Goal: Check status: Check status

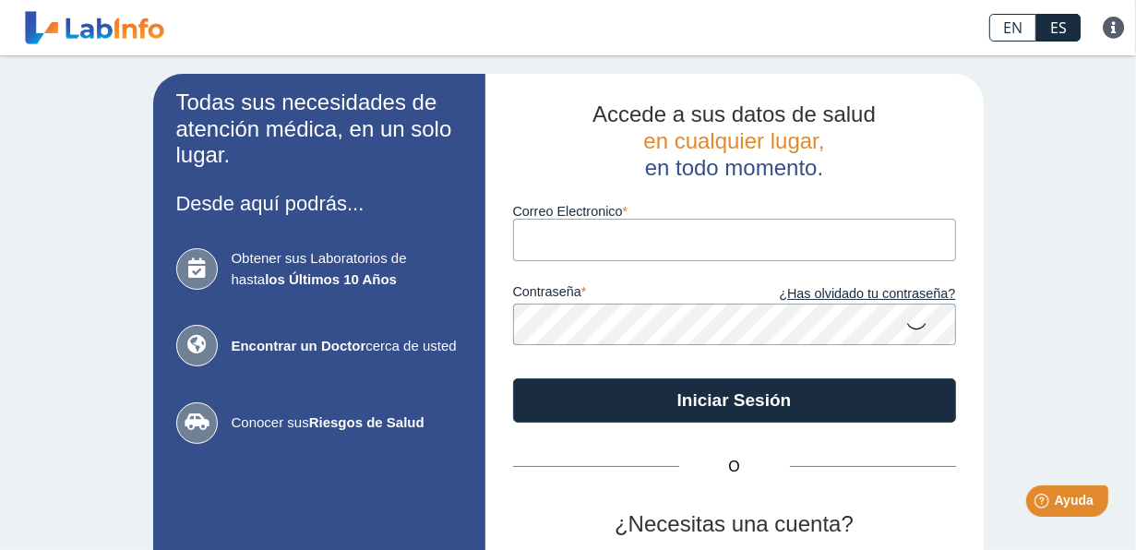
type input "[EMAIL_ADDRESS][DOMAIN_NAME]"
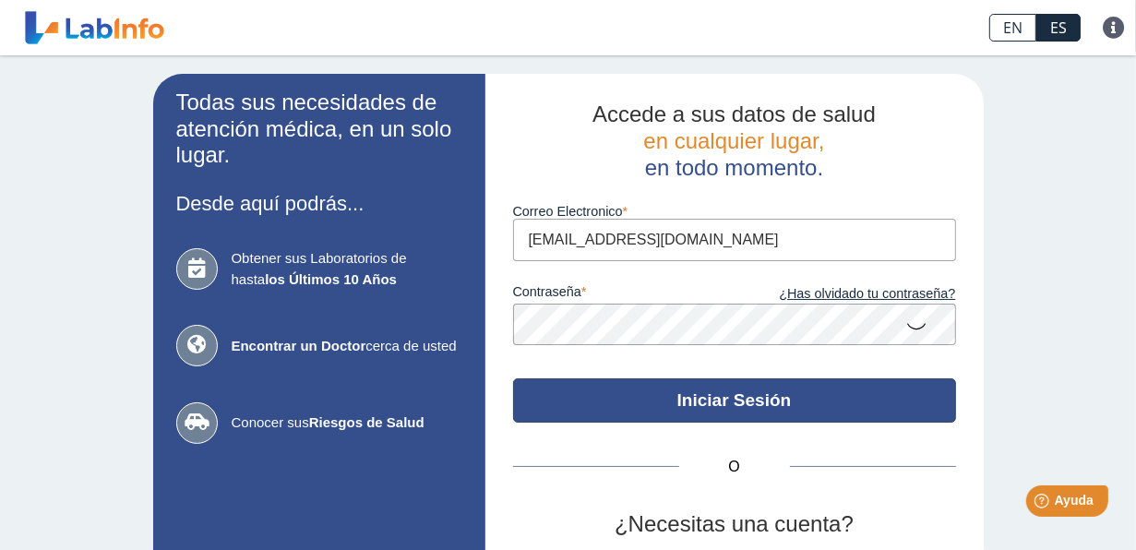
click at [676, 396] on button "Iniciar Sesión" at bounding box center [734, 400] width 443 height 44
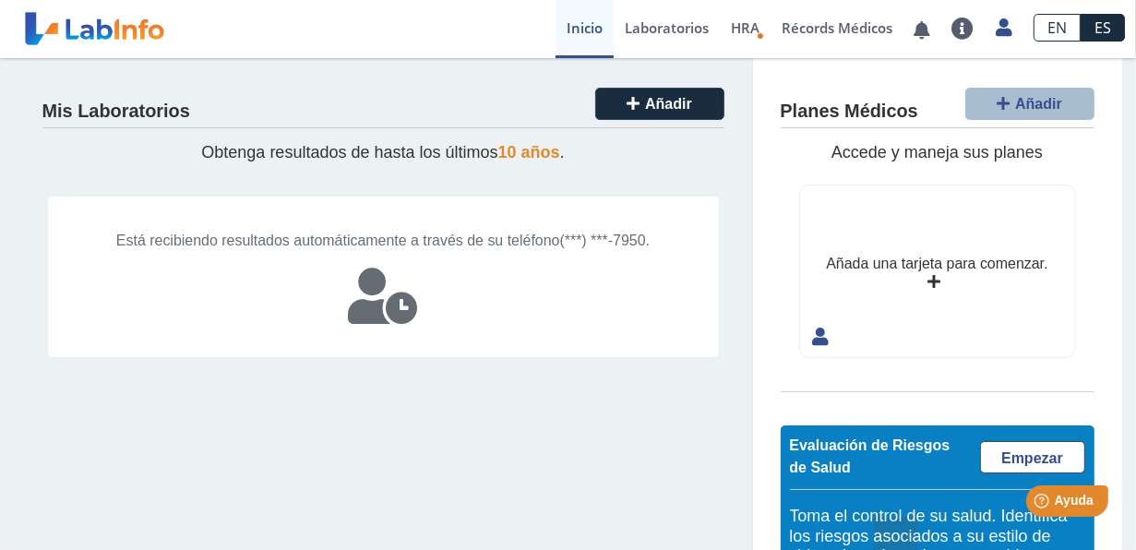
click at [560, 248] on span "(***) ***-7950." at bounding box center [605, 241] width 90 height 16
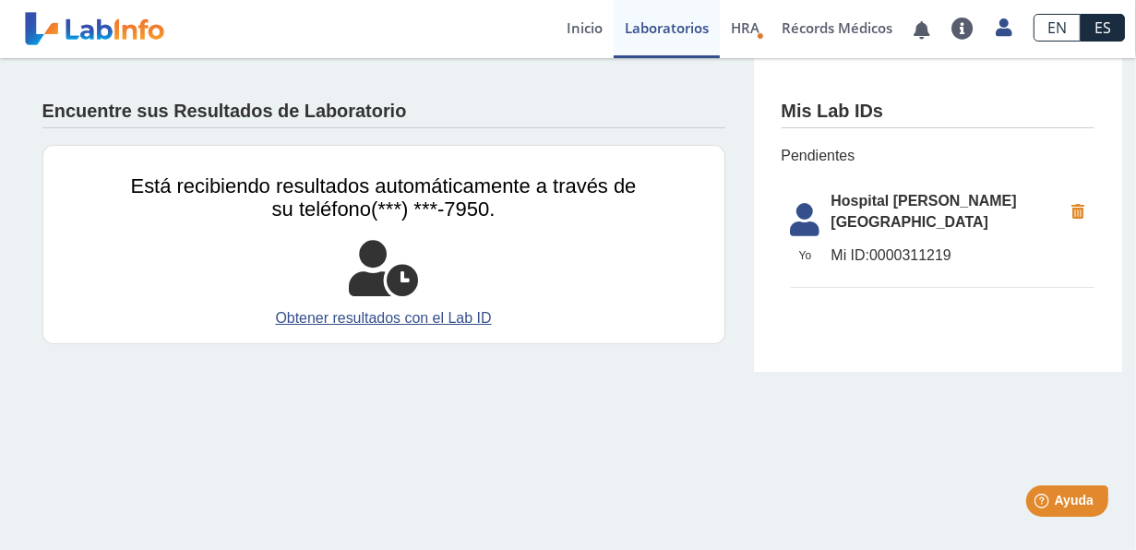
click at [870, 215] on span "Hospital [PERSON_NAME], [PERSON_NAME]" at bounding box center [948, 212] width 232 height 44
click at [802, 208] on icon at bounding box center [806, 225] width 52 height 44
click at [975, 219] on li "Yo Yo Hospital Dr. Pila, Ponce Mi ID: 0000311219" at bounding box center [943, 235] width 304 height 108
click at [834, 153] on span "Pendientes" at bounding box center [938, 156] width 313 height 22
click at [413, 322] on link "Obtener resultados con el Lab ID" at bounding box center [384, 318] width 506 height 22
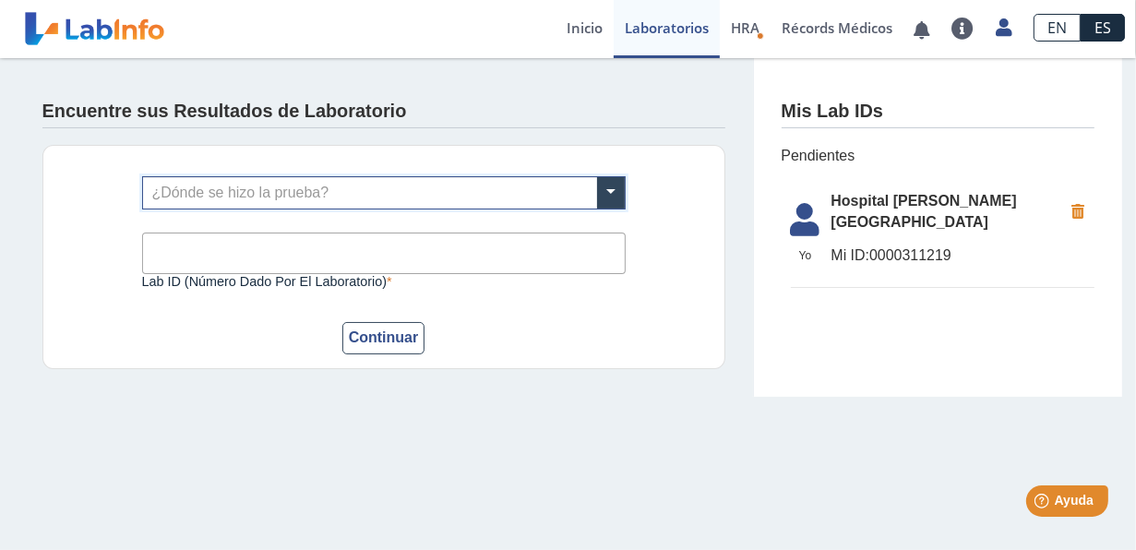
click at [701, 305] on div "¿Dónde se hizo la prueba? Lab ID (número dado por el laboratorio) Este campo es…" at bounding box center [383, 257] width 683 height 224
click at [340, 198] on input "text" at bounding box center [384, 192] width 482 height 31
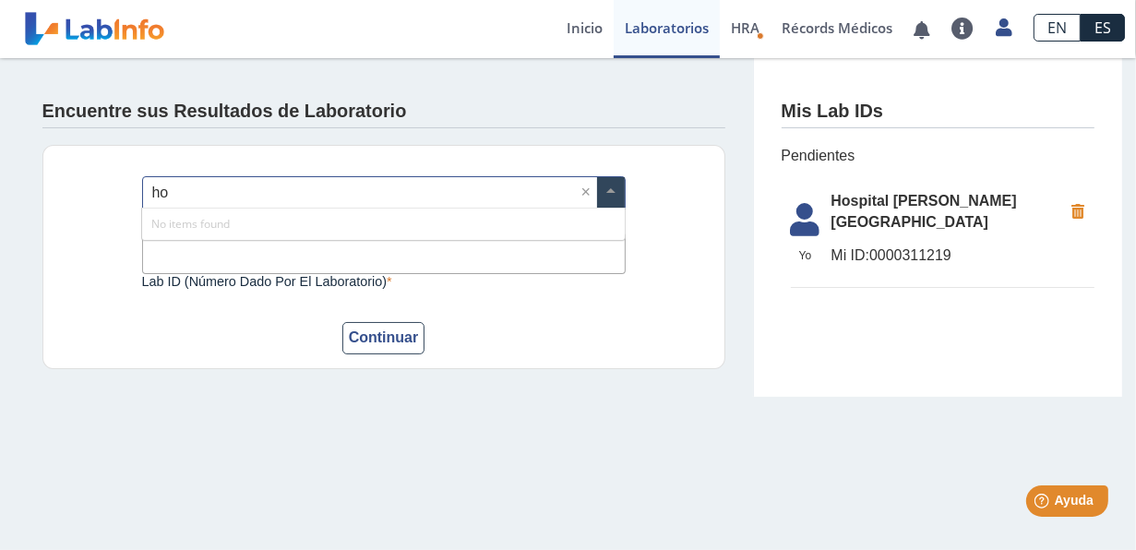
type input "hos"
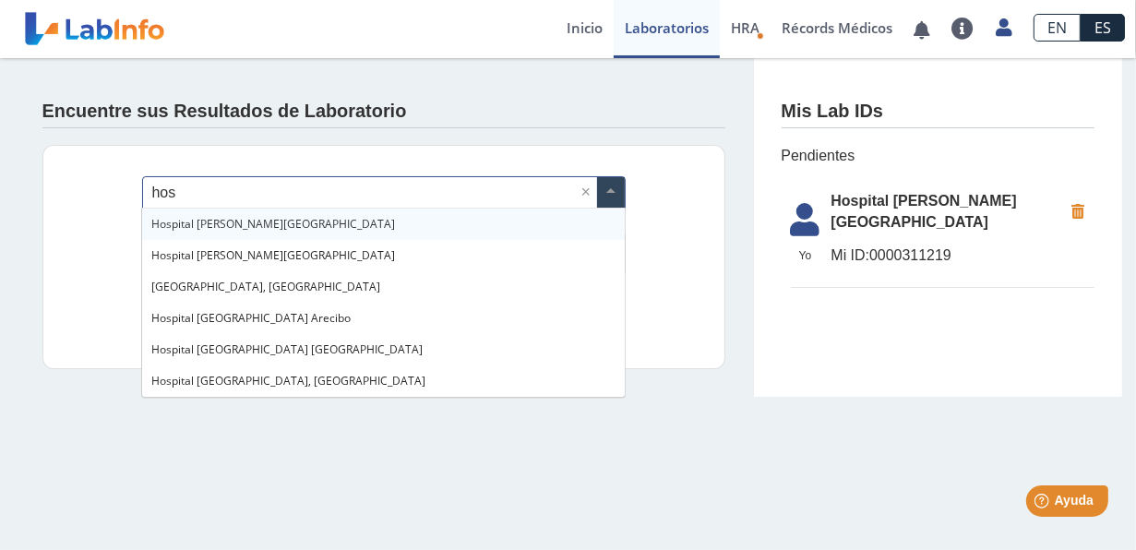
click at [266, 223] on span "Hospital [PERSON_NAME], [PERSON_NAME]" at bounding box center [273, 224] width 244 height 16
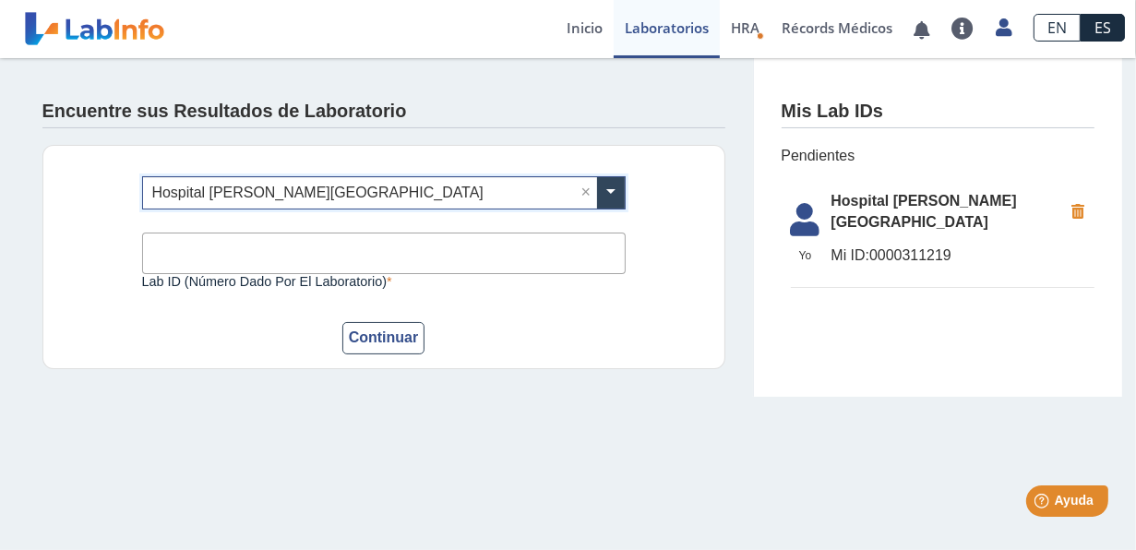
click at [201, 258] on input "Lab ID (número dado por el laboratorio)" at bounding box center [384, 254] width 484 height 42
type input "0000311219"
click at [405, 346] on button "Continuar" at bounding box center [383, 338] width 83 height 32
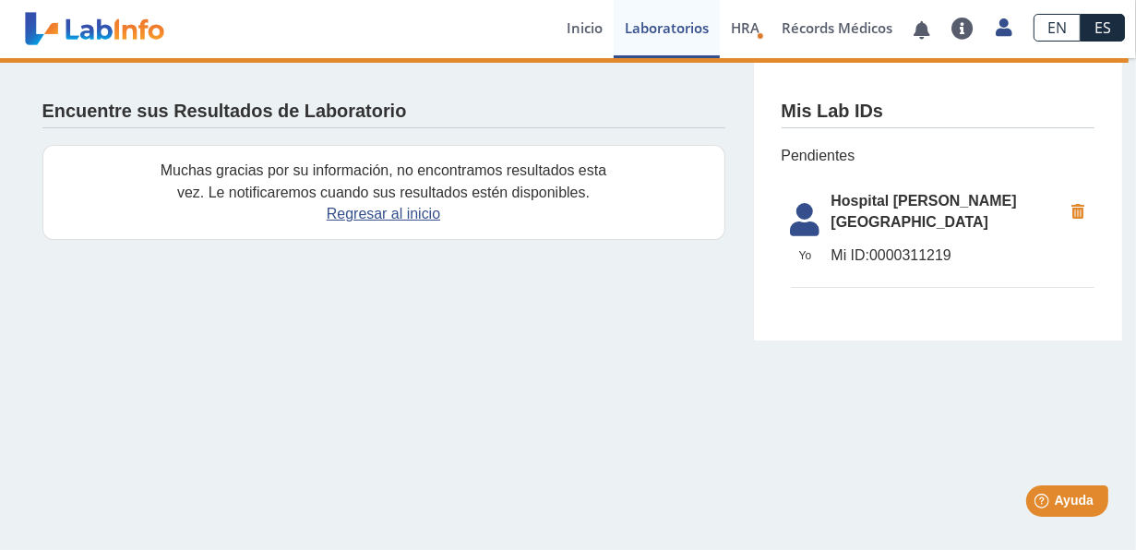
click at [366, 222] on span "Regresar al inicio" at bounding box center [384, 214] width 506 height 22
click at [355, 214] on link "Regresar al inicio" at bounding box center [384, 214] width 114 height 16
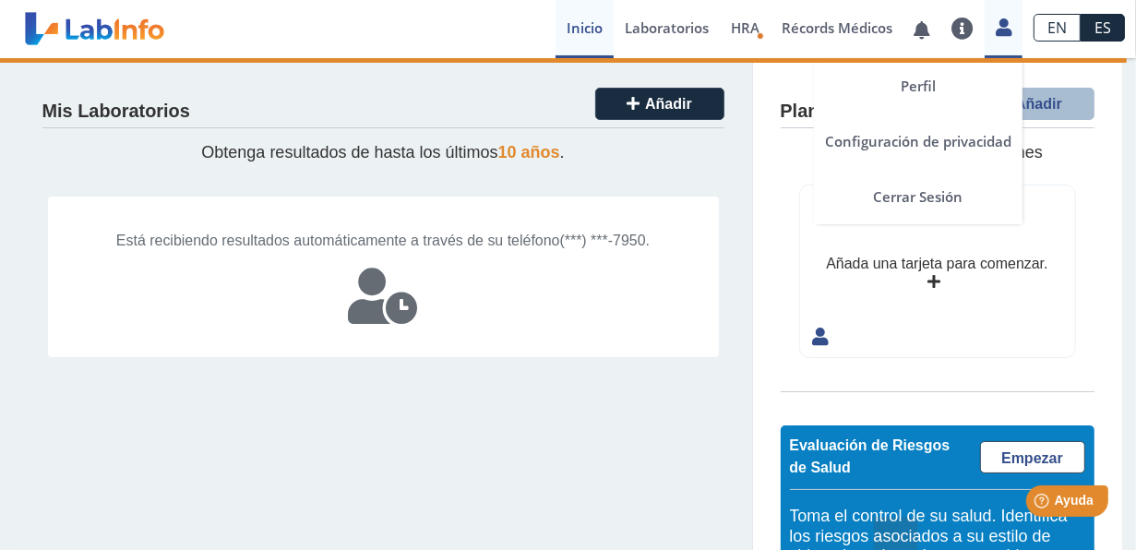
click at [999, 32] on icon at bounding box center [1004, 27] width 16 height 14
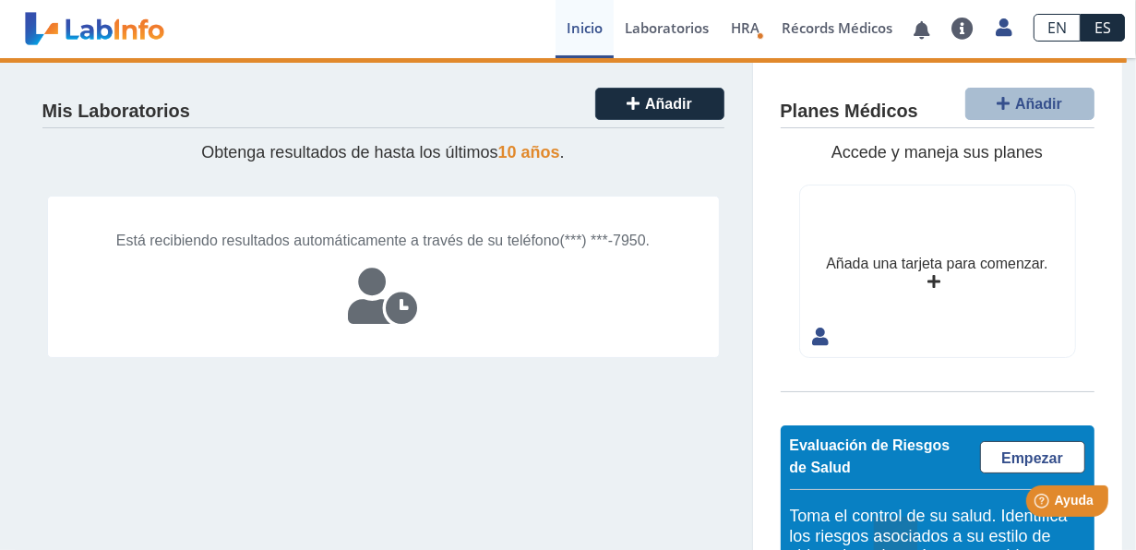
click at [718, 181] on div "Mis Laboratorios Añadir Obtenga resultados de hasta los últimos 10 años . Está …" at bounding box center [384, 382] width 738 height 648
click at [582, 29] on link "Inicio" at bounding box center [585, 29] width 58 height 58
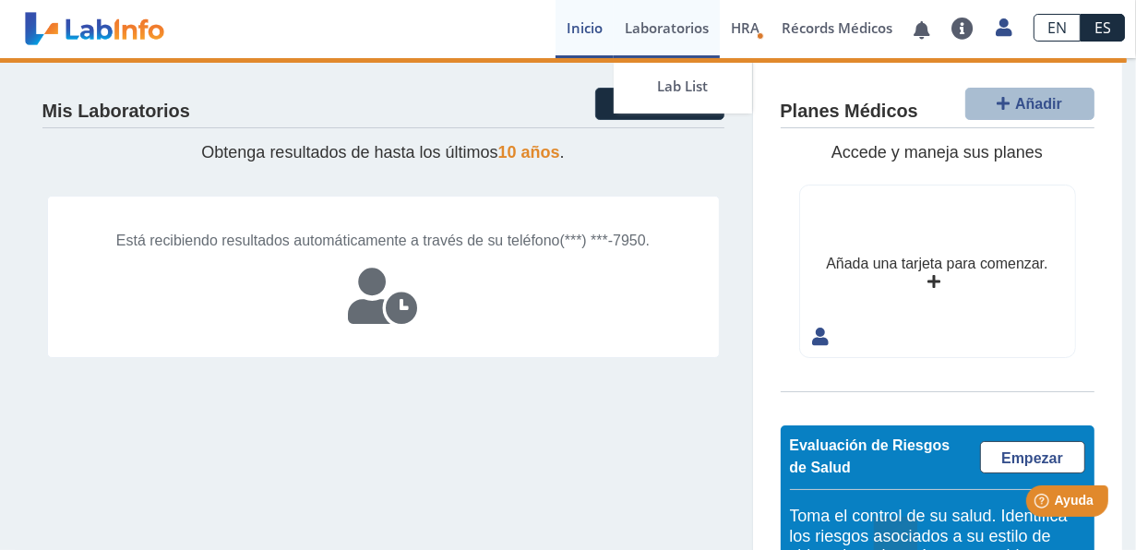
click at [657, 30] on link "Laboratorios" at bounding box center [667, 29] width 106 height 58
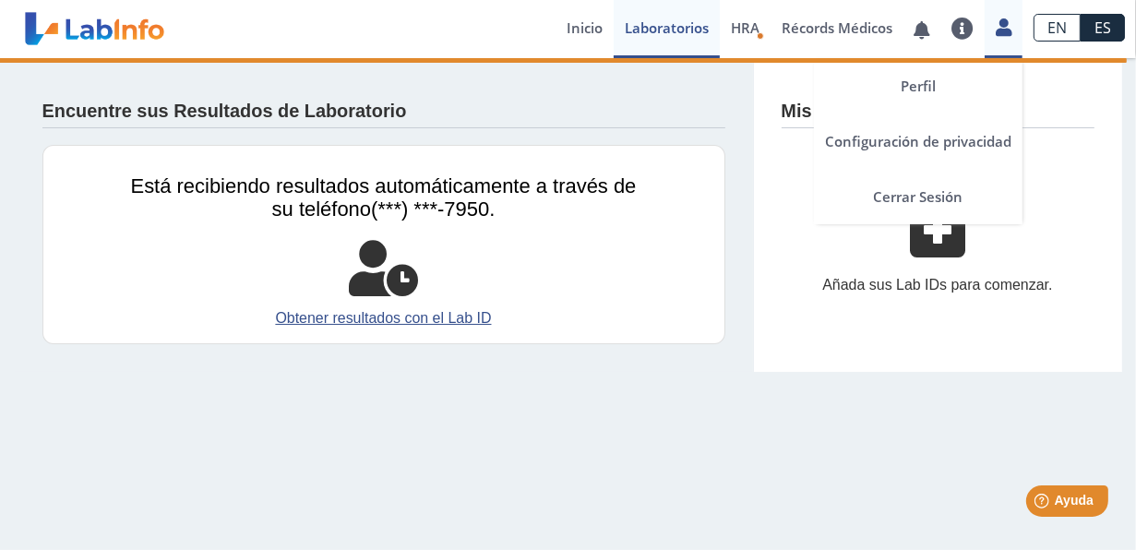
click at [1011, 30] on icon at bounding box center [1004, 27] width 16 height 14
click at [925, 196] on link "Cerrar Sesión" at bounding box center [918, 196] width 209 height 55
